Goal: Task Accomplishment & Management: Manage account settings

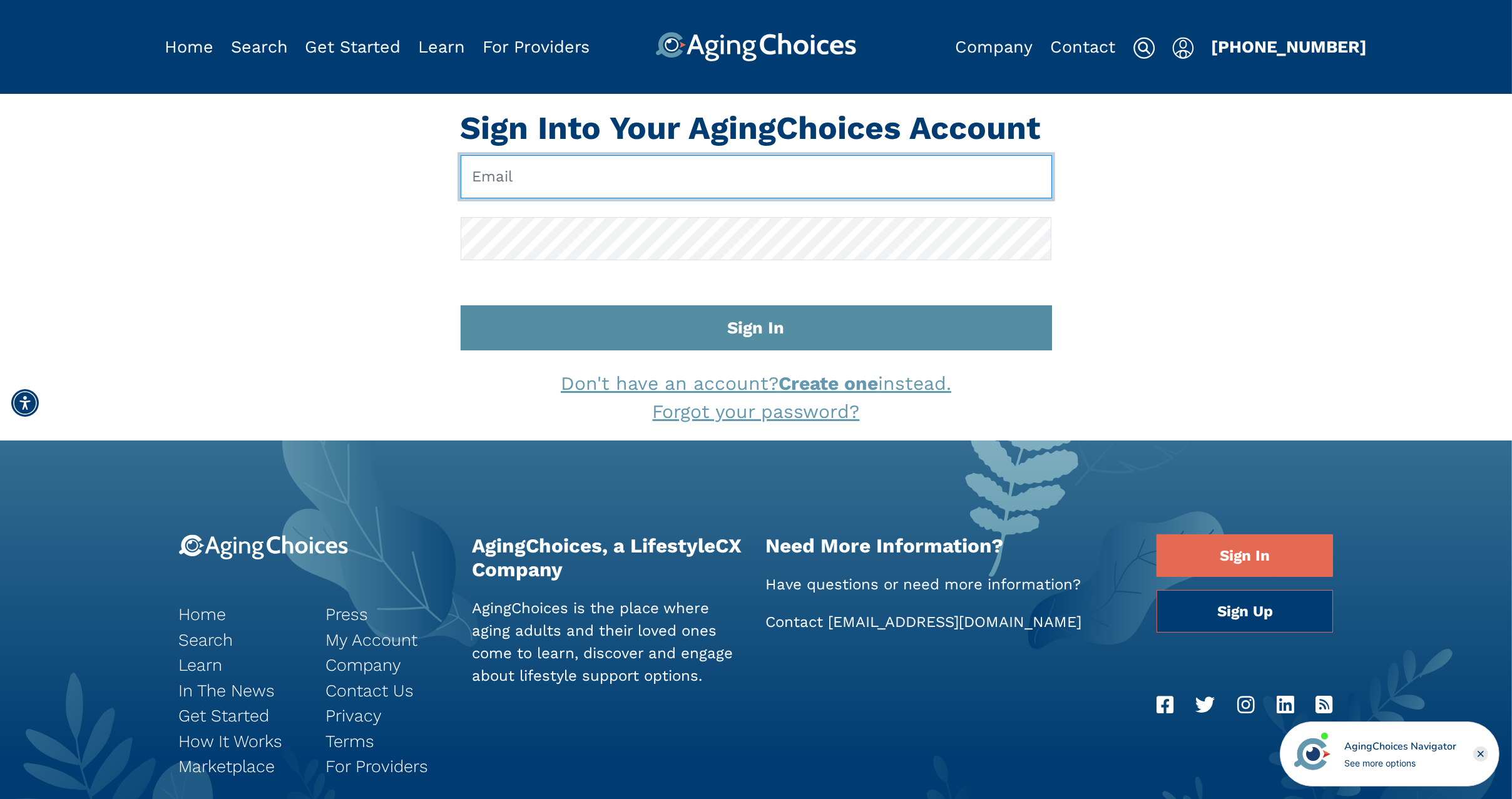
type input "[EMAIL_ADDRESS][DOMAIN_NAME]"
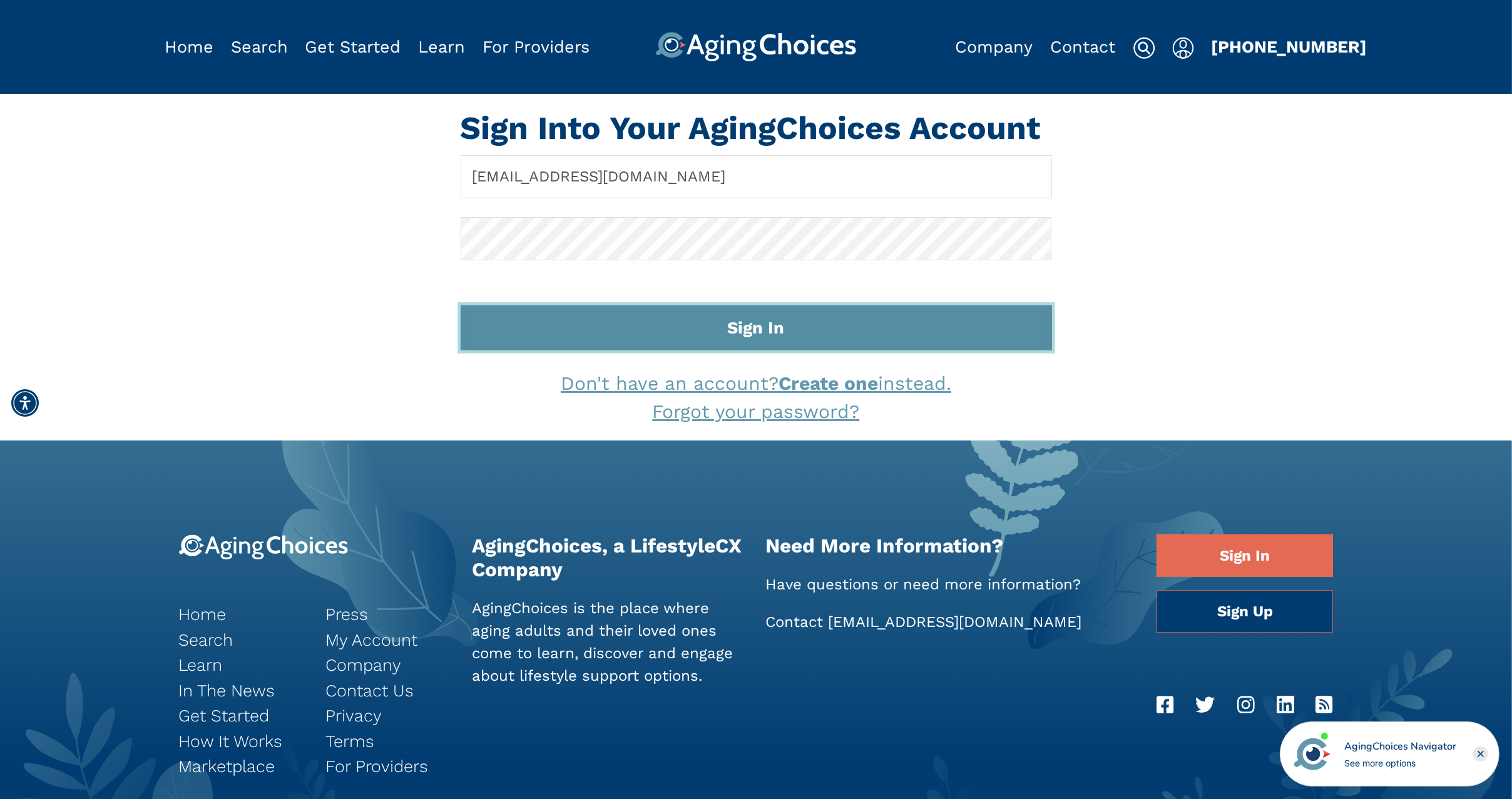
click at [594, 333] on button "Sign In" at bounding box center [756, 328] width 591 height 45
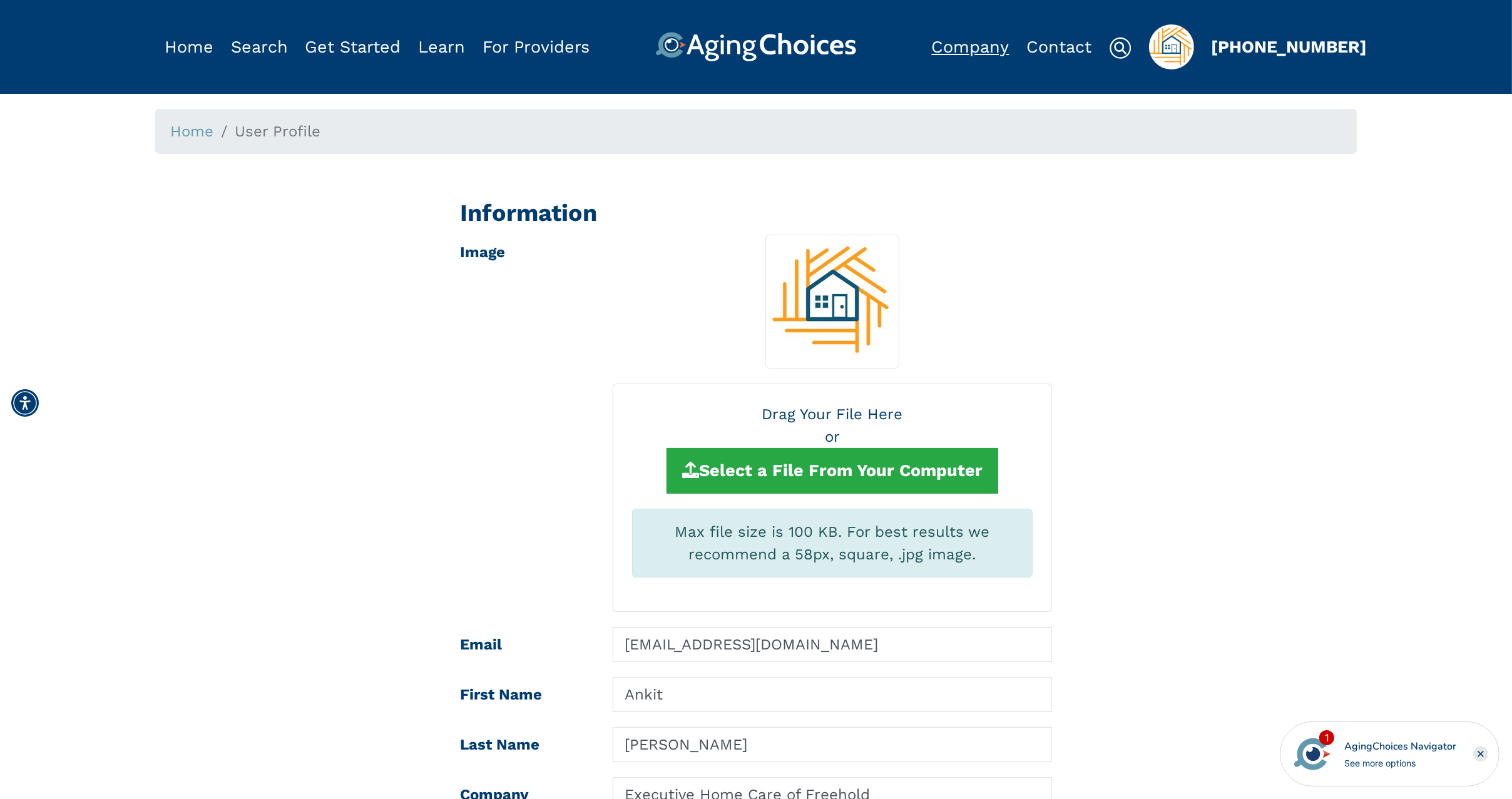
click at [971, 48] on link "Company" at bounding box center [970, 46] width 77 height 20
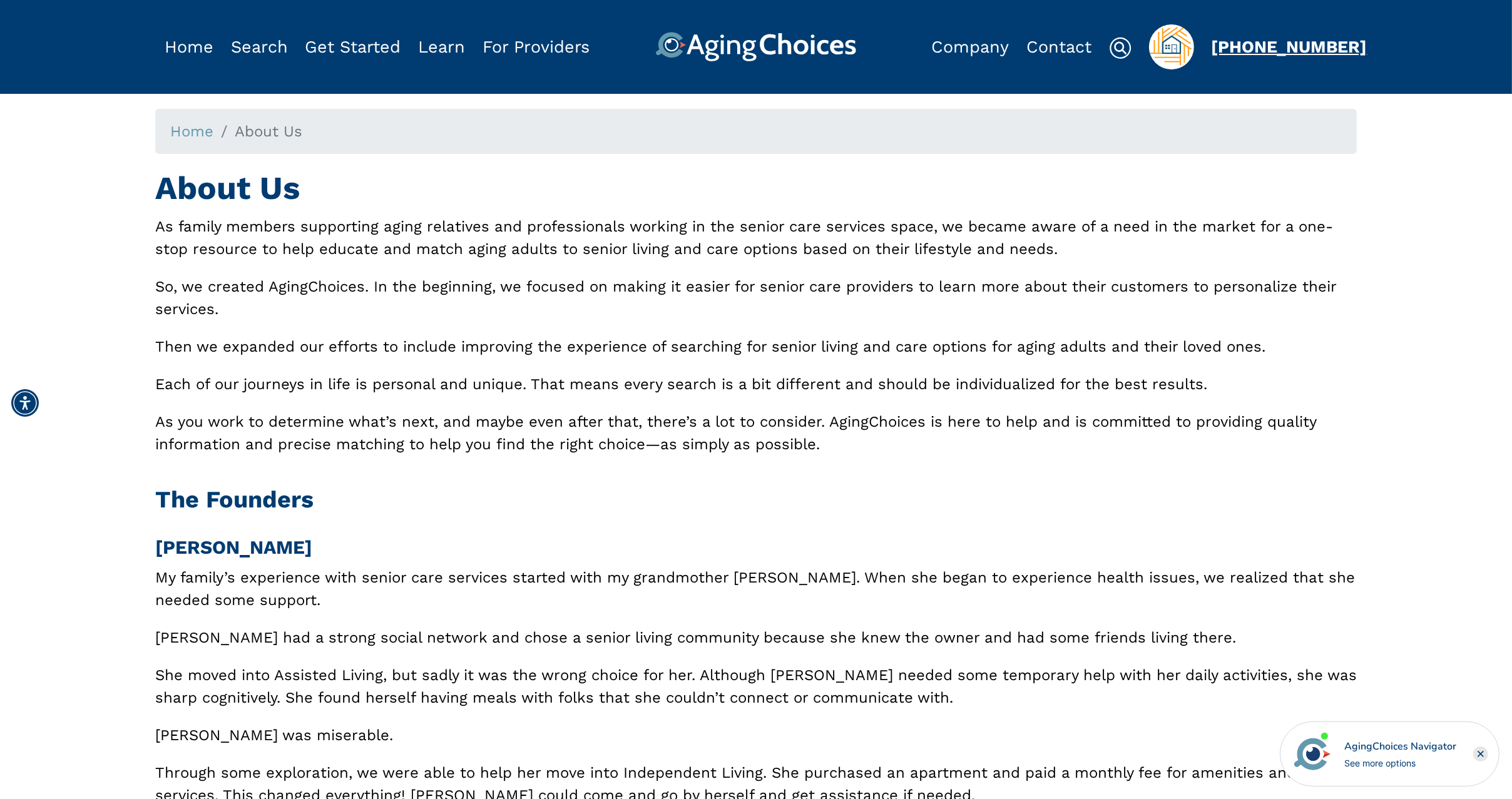
click at [1235, 45] on link "[PHONE_NUMBER]" at bounding box center [1289, 46] width 156 height 20
click at [1181, 48] on img "Popover trigger" at bounding box center [1171, 47] width 45 height 45
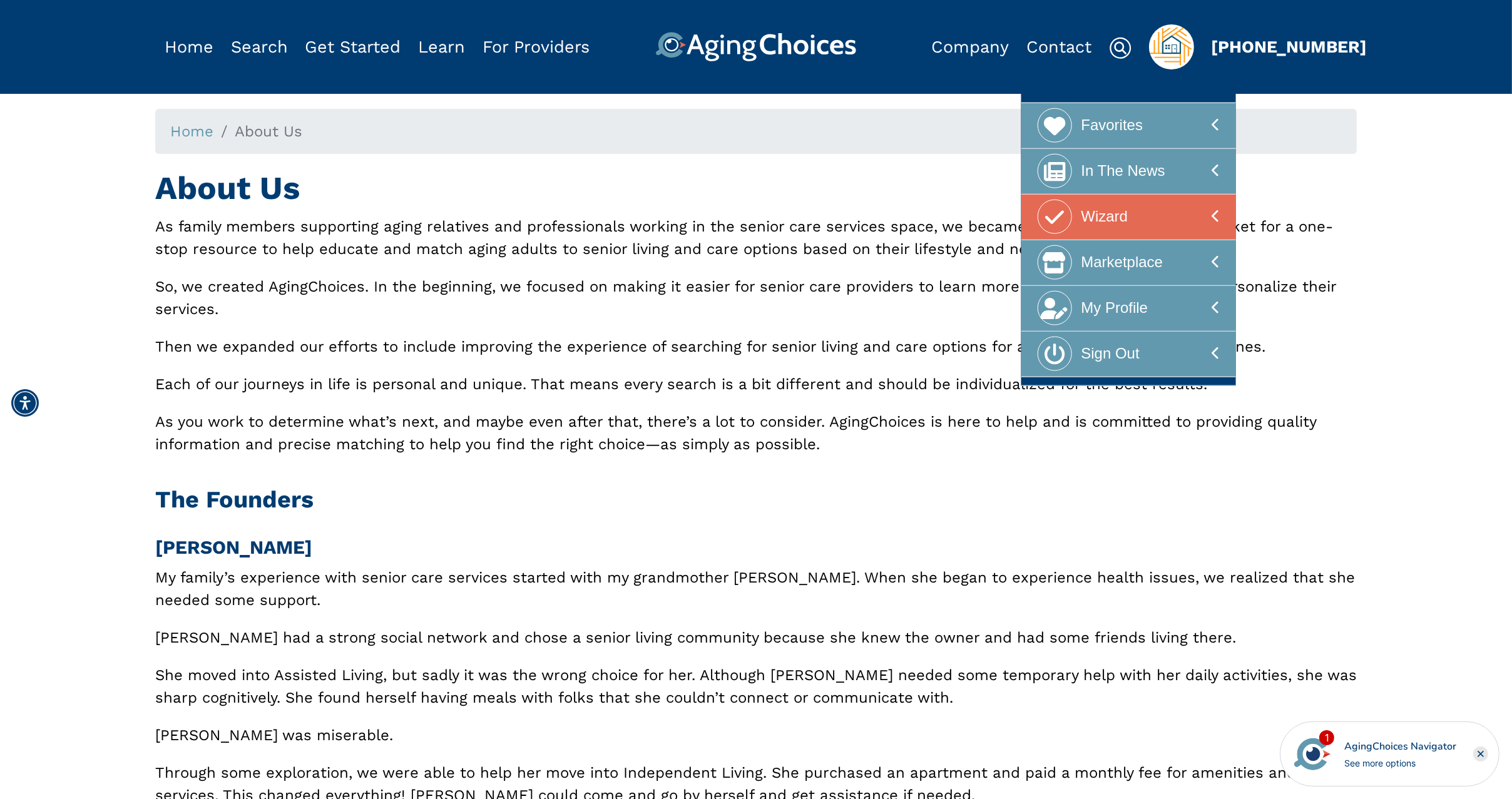
click at [1119, 213] on div "Wizard" at bounding box center [1104, 216] width 47 height 34
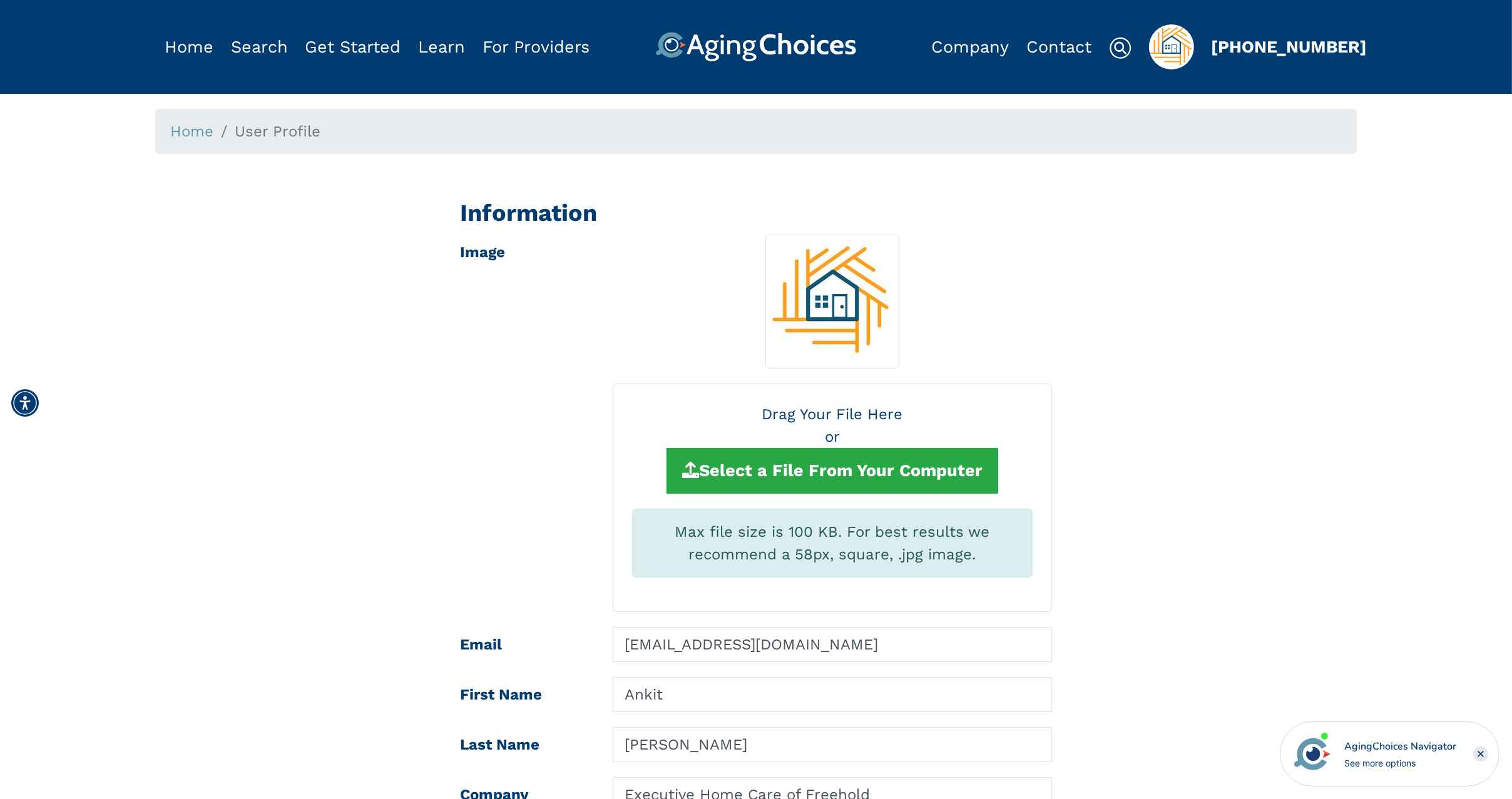
click at [1178, 45] on img "Popover trigger" at bounding box center [1171, 47] width 45 height 45
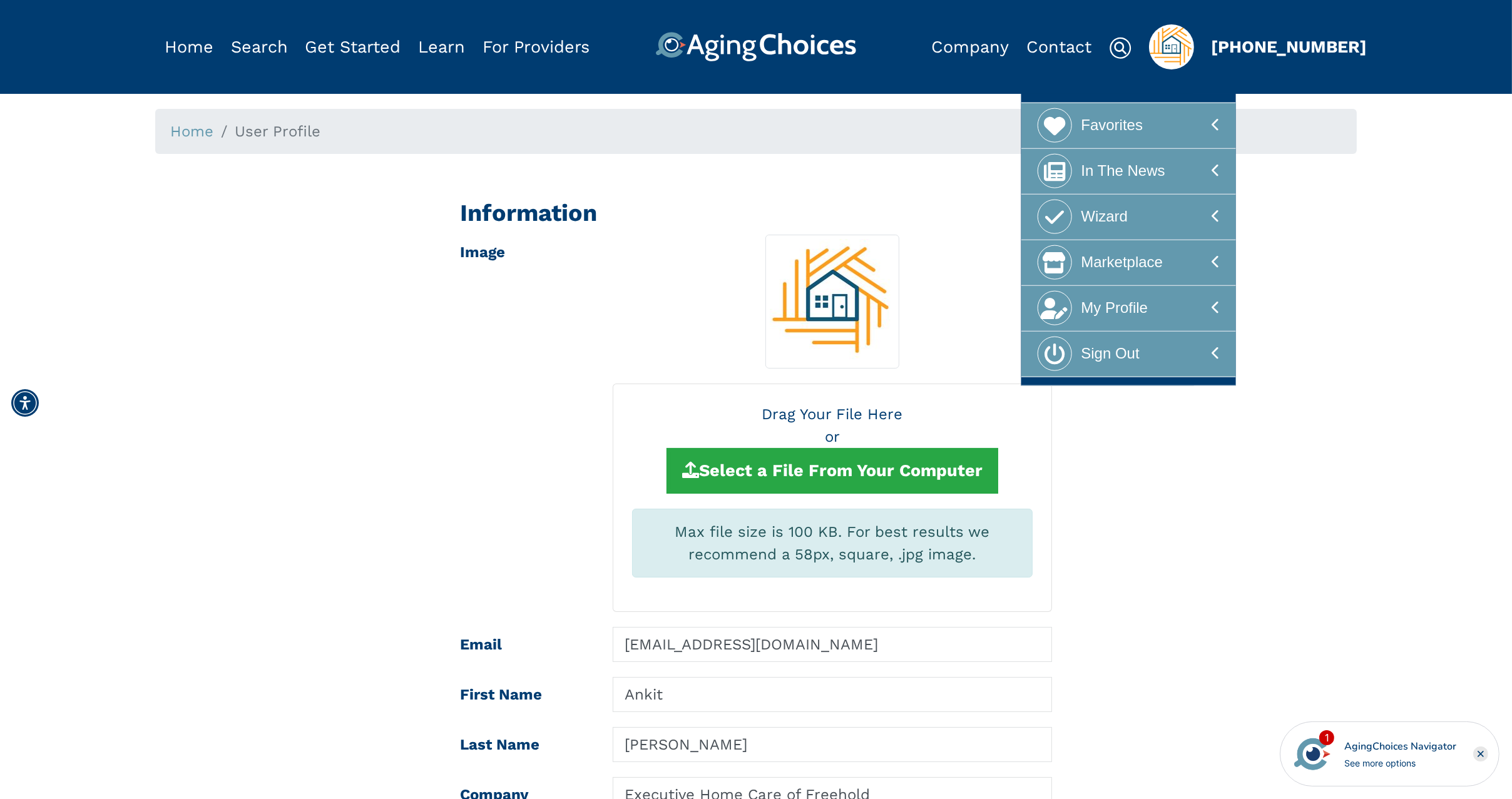
drag, startPoint x: 1217, startPoint y: 457, endPoint x: 1234, endPoint y: 436, distance: 27.0
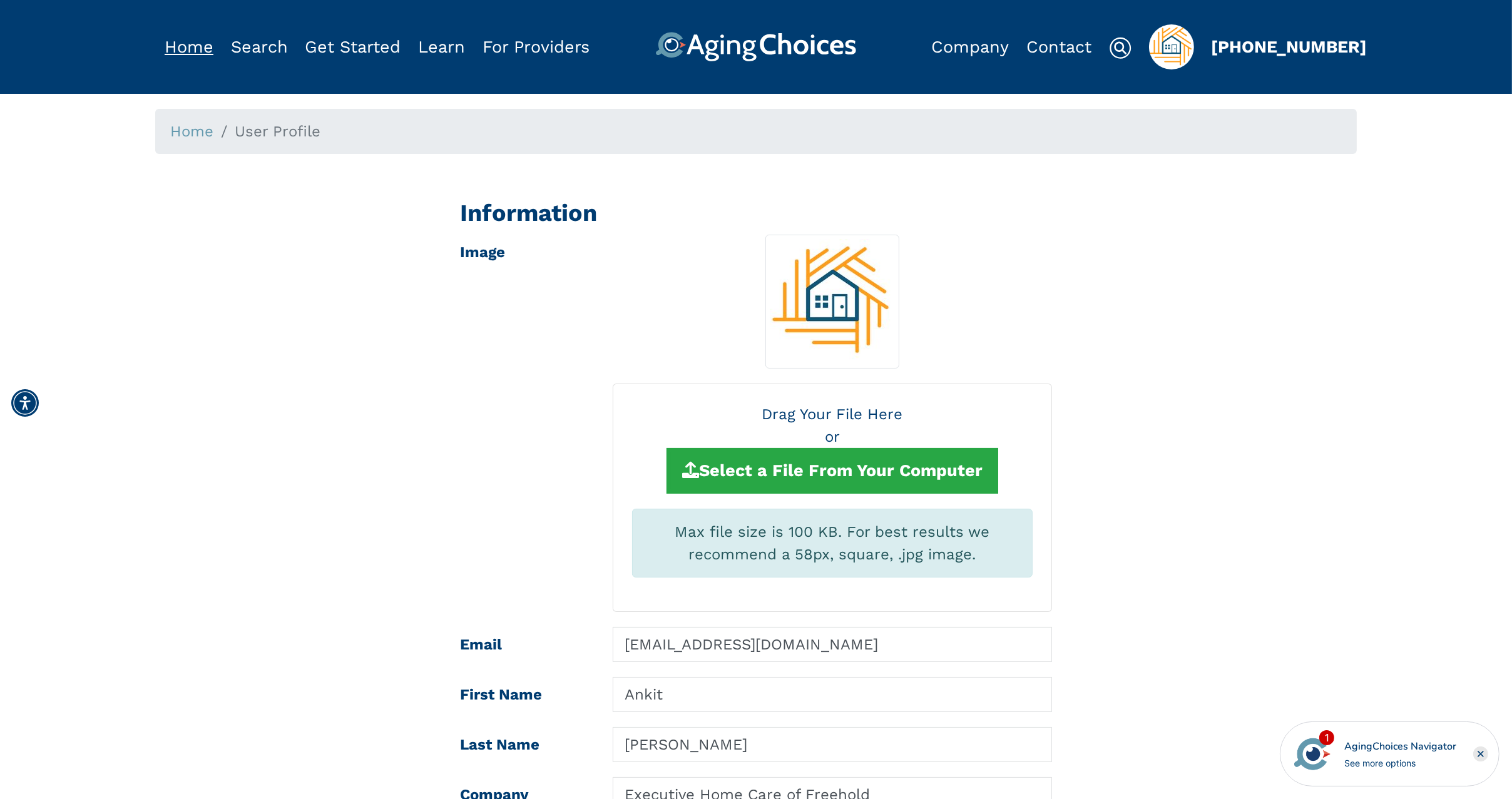
click at [195, 45] on link "Home" at bounding box center [188, 46] width 49 height 20
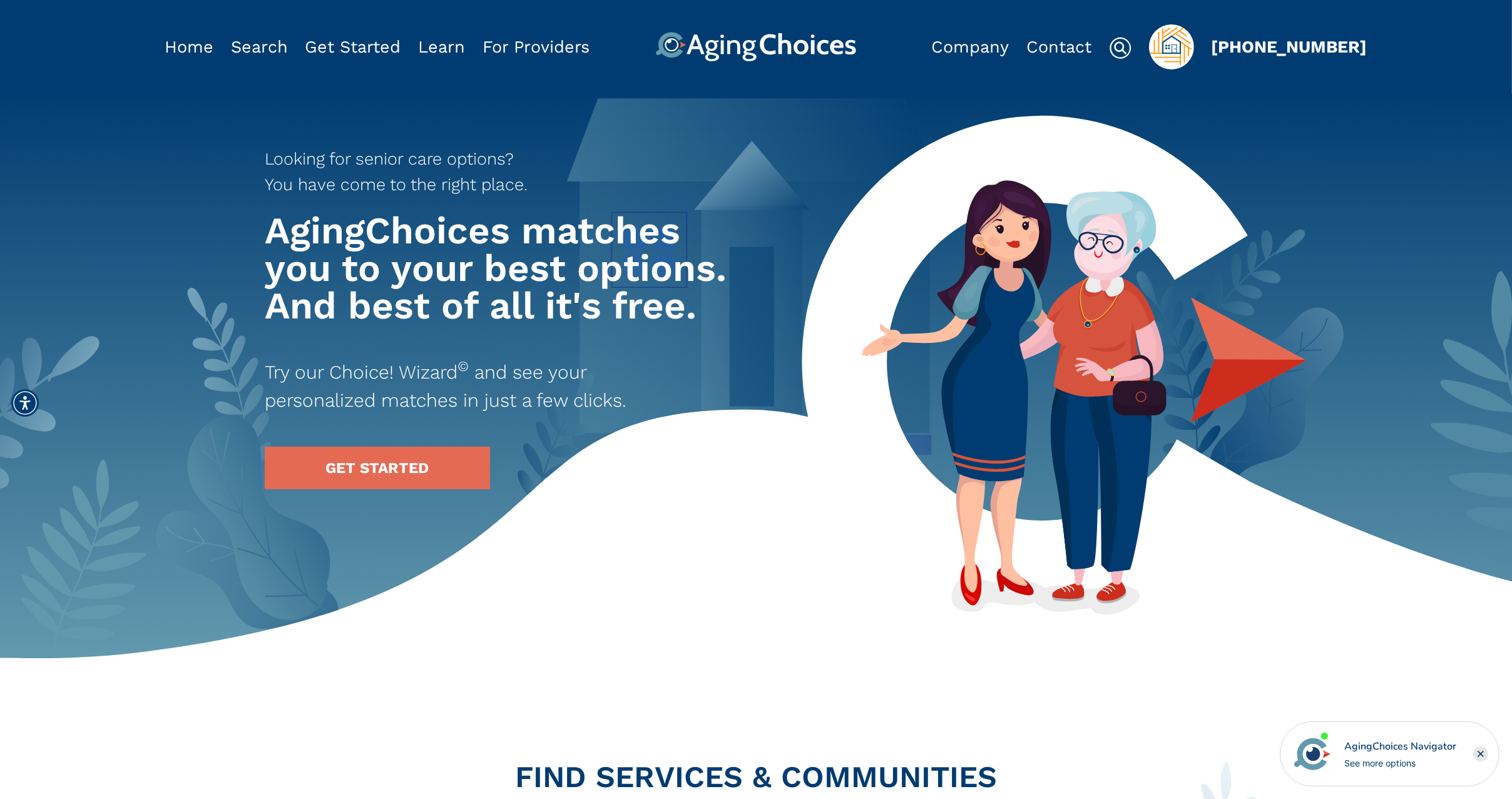
click at [1179, 37] on img "Popover trigger" at bounding box center [1171, 47] width 45 height 45
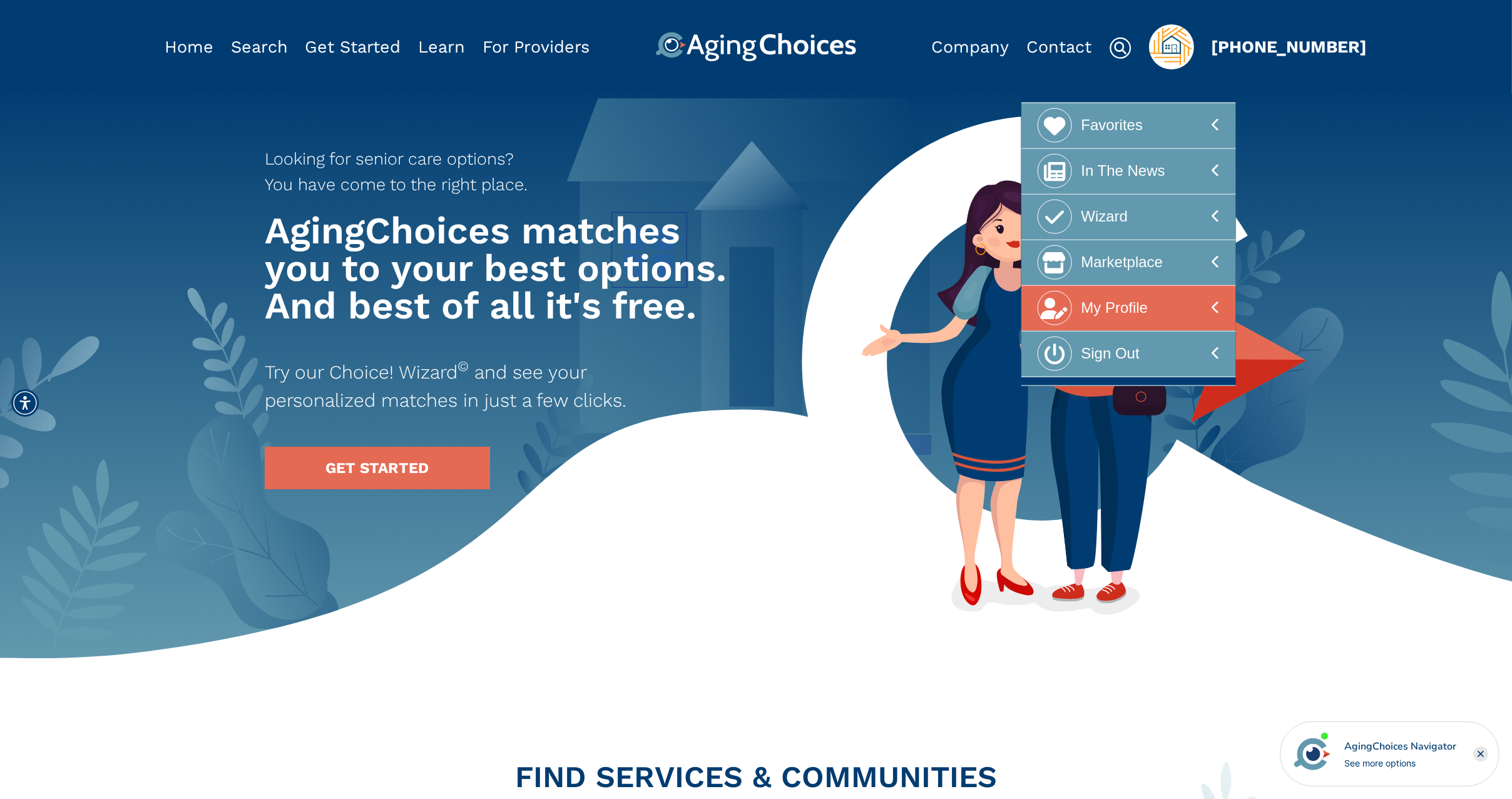
click at [1127, 306] on div "My Profile" at bounding box center [1115, 308] width 67 height 34
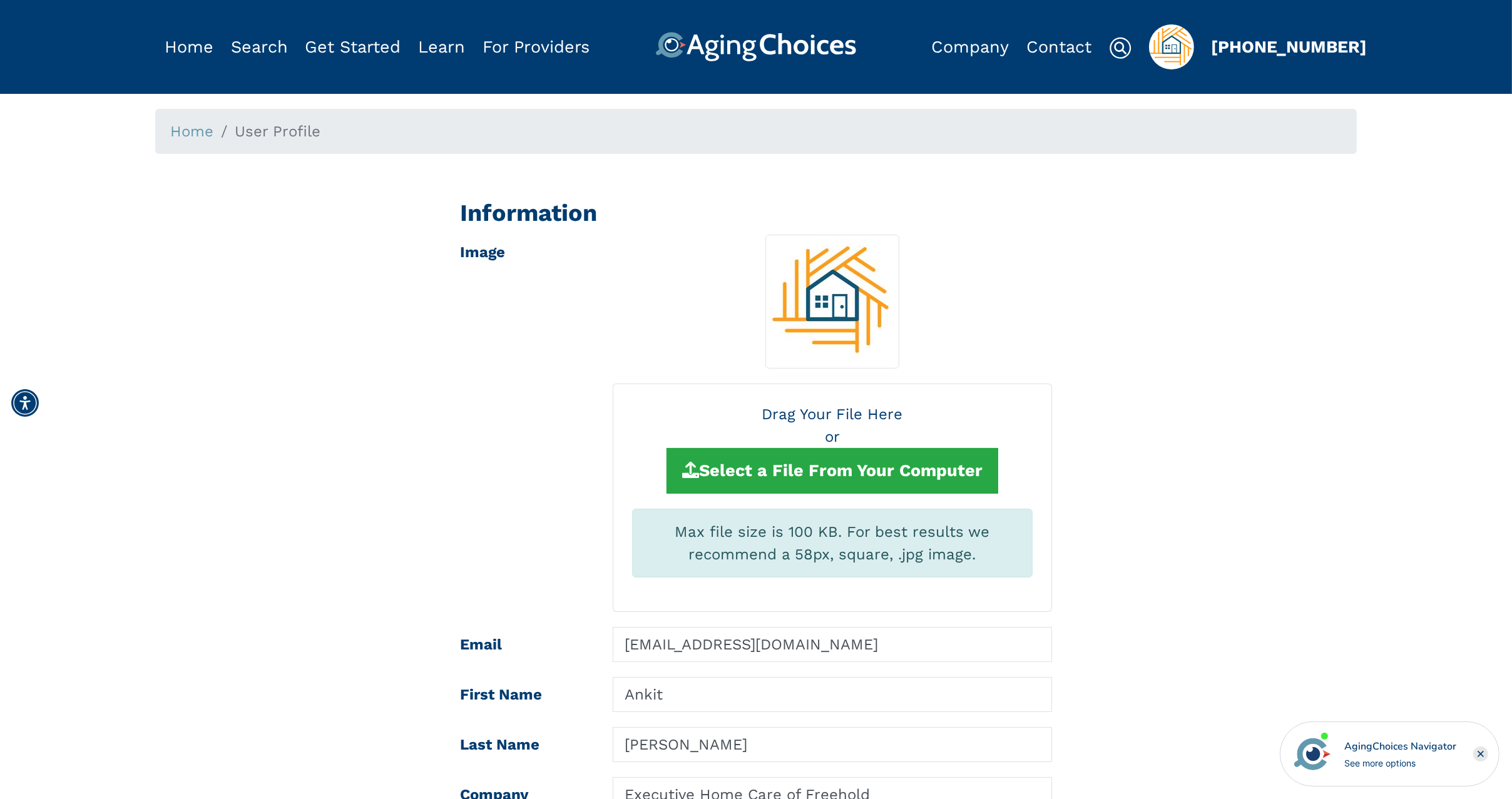
click at [1478, 753] on rect "Close" at bounding box center [1480, 754] width 15 height 15
